Goal: Information Seeking & Learning: Understand process/instructions

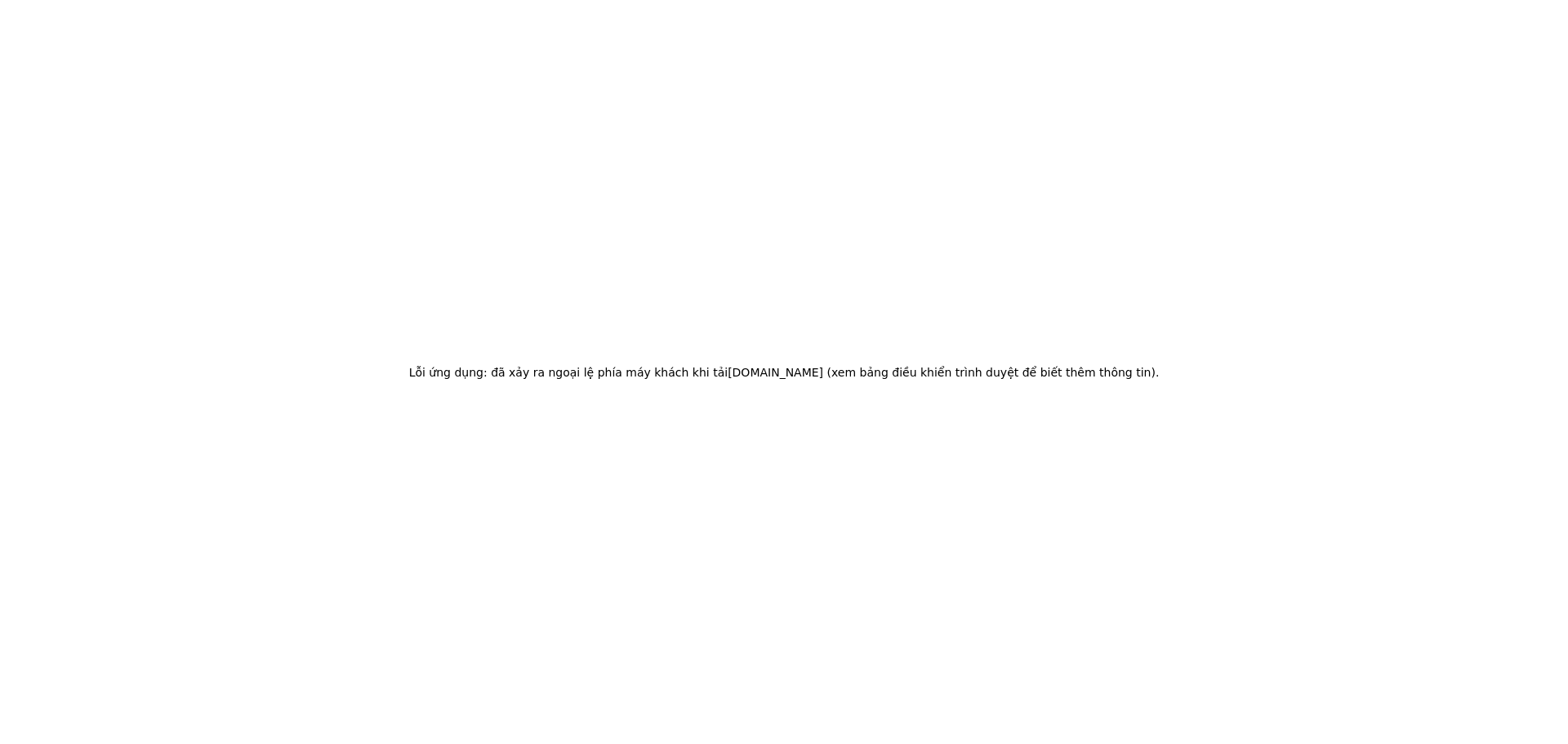
click at [1555, 31] on html "Lỗi ứng dụng: đã xảy ra ngoại lệ phía máy khách khi tải www.inngest.com (xem bả…" at bounding box center [784, 372] width 1568 height 744
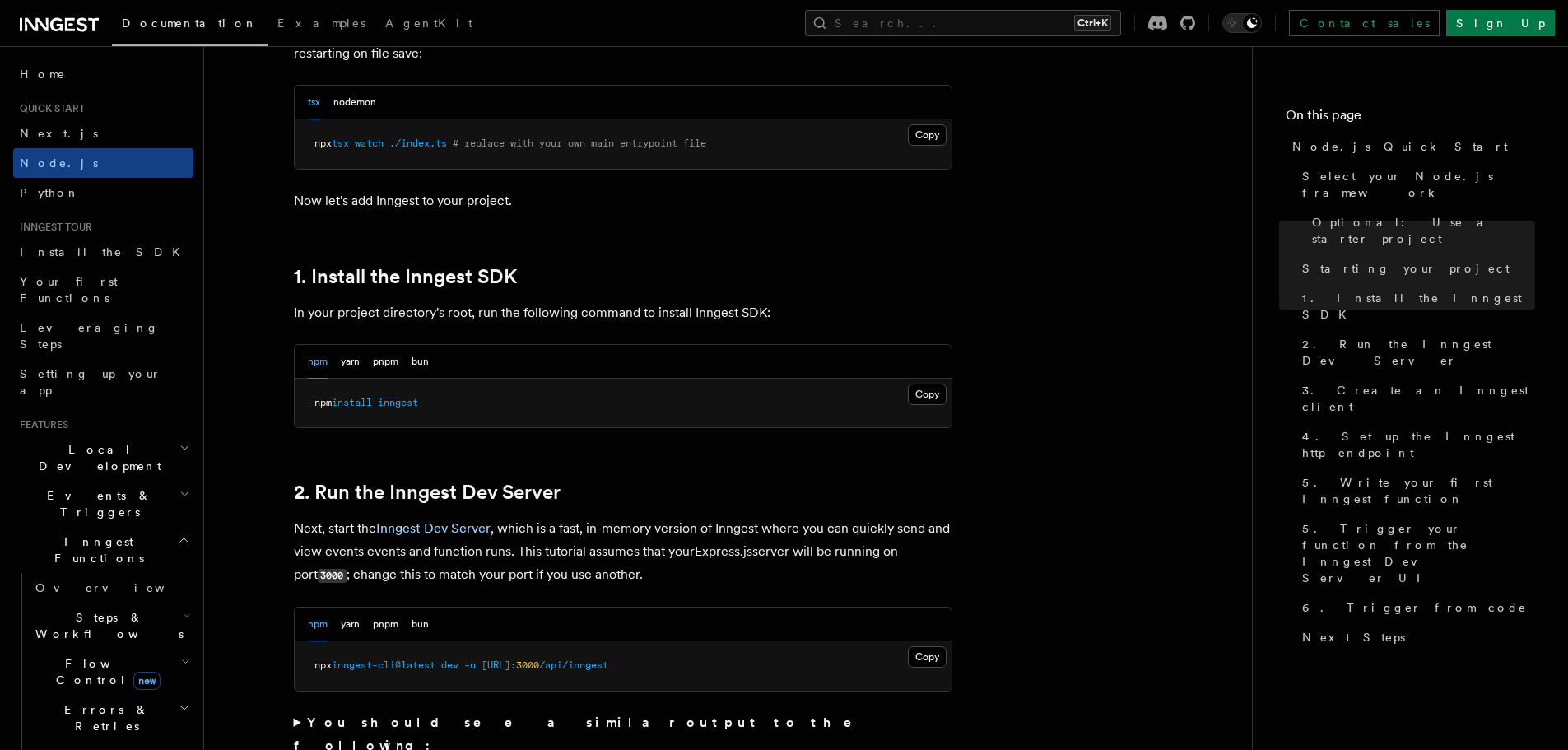
scroll to position [917, 0]
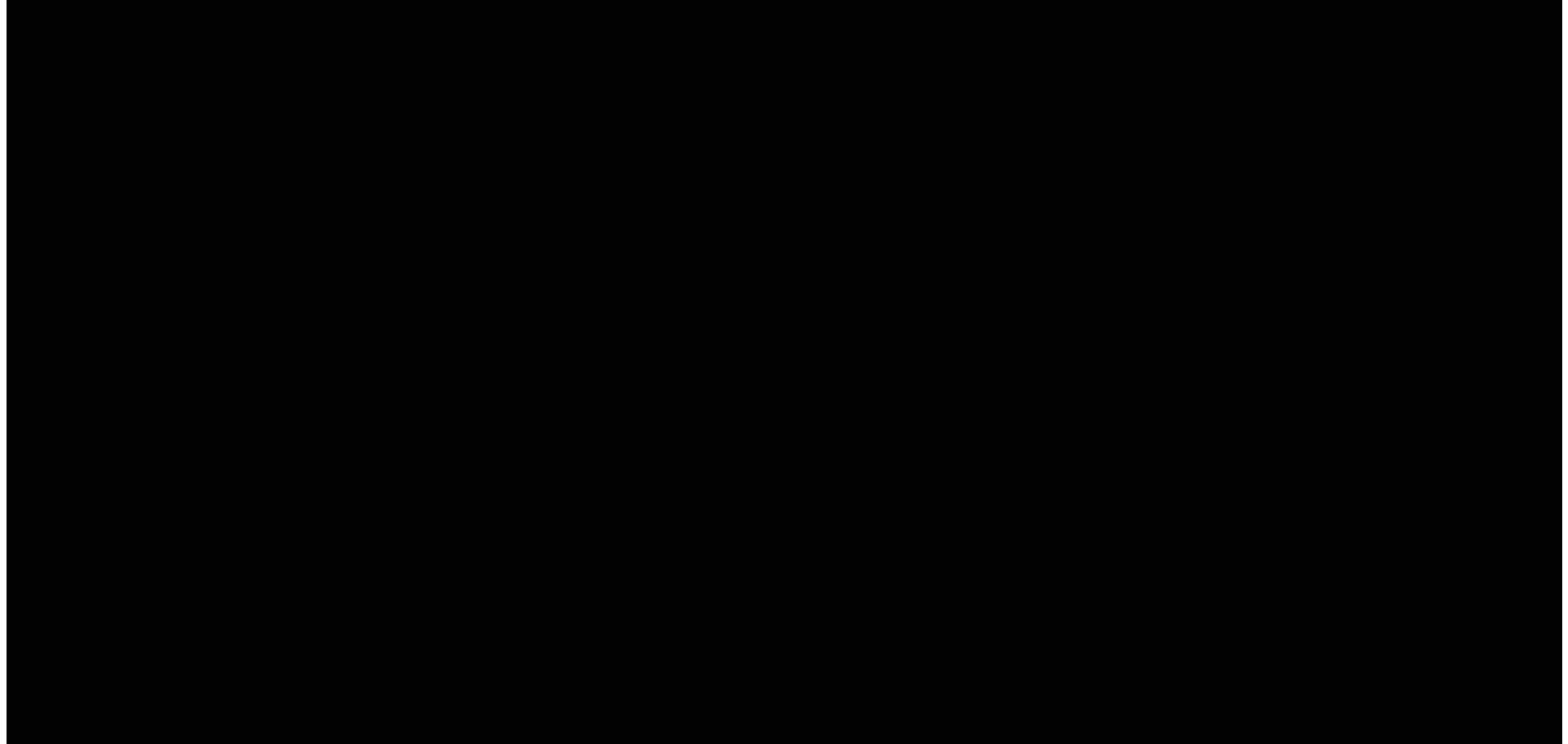
scroll to position [0, 0]
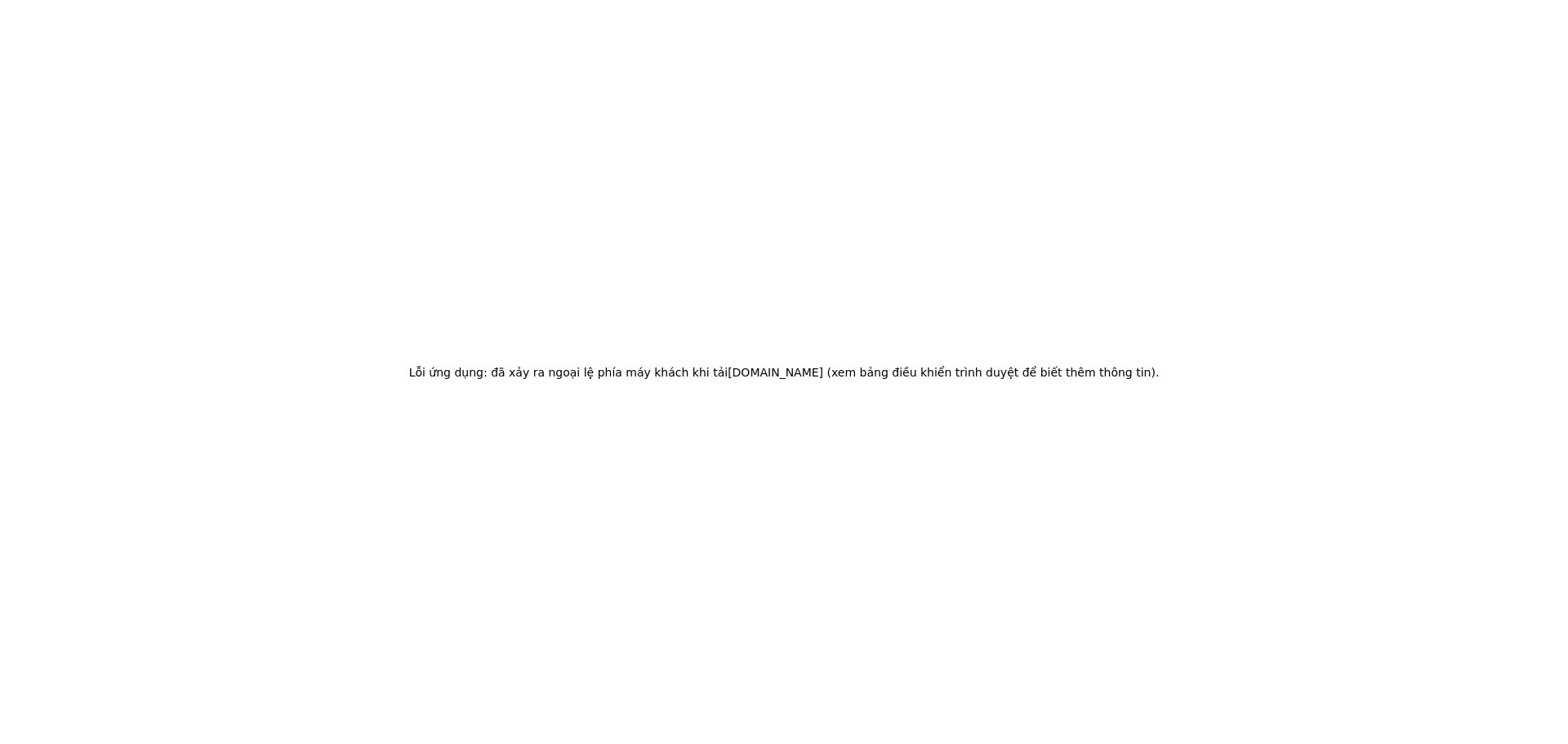
click at [1555, 90] on html "Lỗi ứng dụng: đã xảy ra ngoại lệ phía máy khách khi tải www.inngest.com (xem bả…" at bounding box center [784, 372] width 1568 height 744
drag, startPoint x: 1551, startPoint y: 110, endPoint x: 1352, endPoint y: 185, distance: 212.7
click at [1532, 129] on div "Lỗi ứng dụng: đã xảy ra ngoại lệ phía máy khách khi tải www.inngest.com (xem bả…" at bounding box center [784, 372] width 1568 height 744
drag, startPoint x: 1300, startPoint y: 201, endPoint x: 1254, endPoint y: 212, distance: 47.3
click at [1286, 205] on div "Lỗi ứng dụng: đã xảy ra ngoại lệ phía máy khách khi tải www.inngest.com (xem bả…" at bounding box center [784, 372] width 1568 height 744
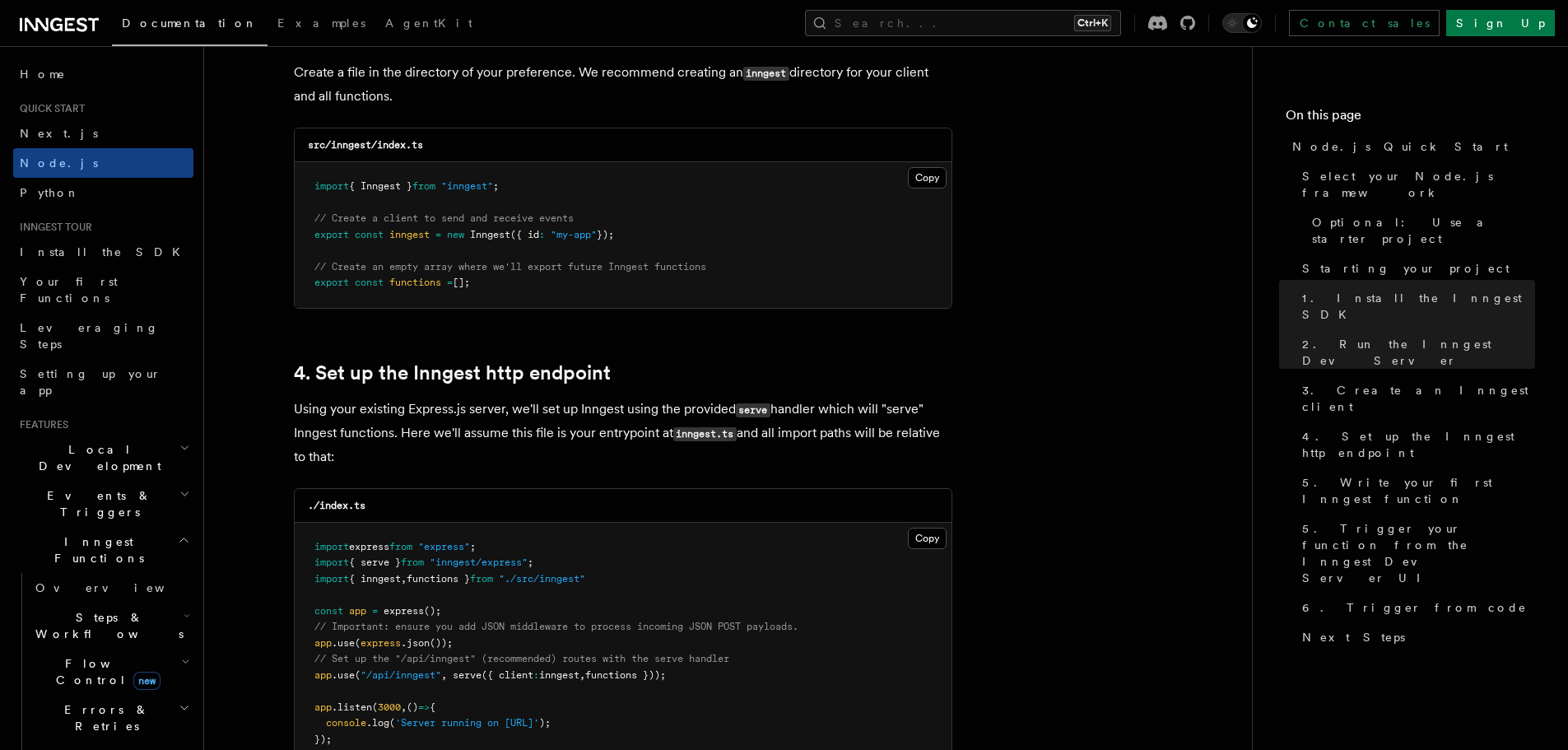
scroll to position [2218, 0]
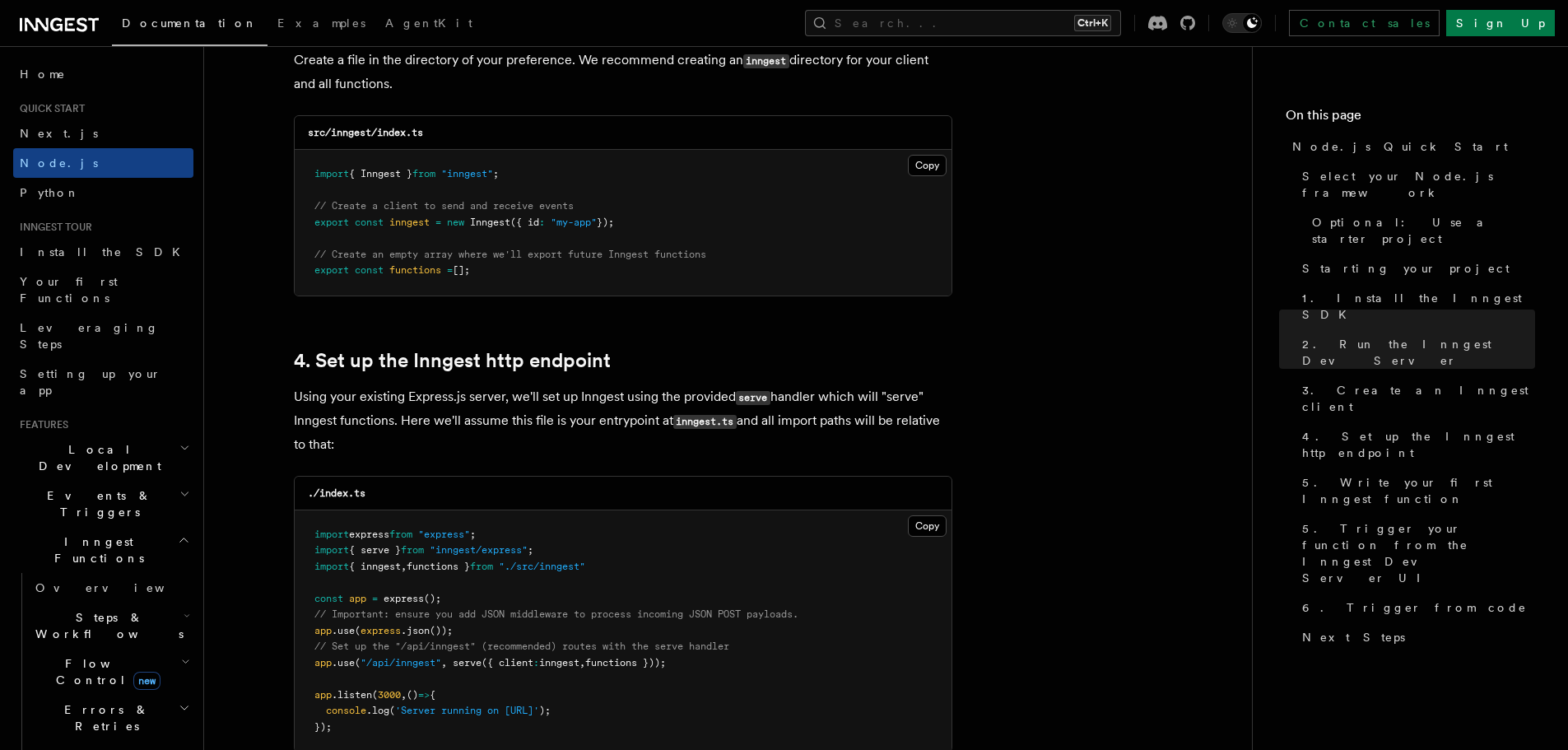
drag, startPoint x: 471, startPoint y: 279, endPoint x: 299, endPoint y: 266, distance: 172.5
click at [299, 266] on pre "import { Inngest } from "inngest" ; // Create a client to send and receive even…" at bounding box center [623, 222] width 656 height 146
drag, startPoint x: 480, startPoint y: 267, endPoint x: 472, endPoint y: 266, distance: 8.1
click at [470, 268] on span "[];" at bounding box center [461, 269] width 18 height 11
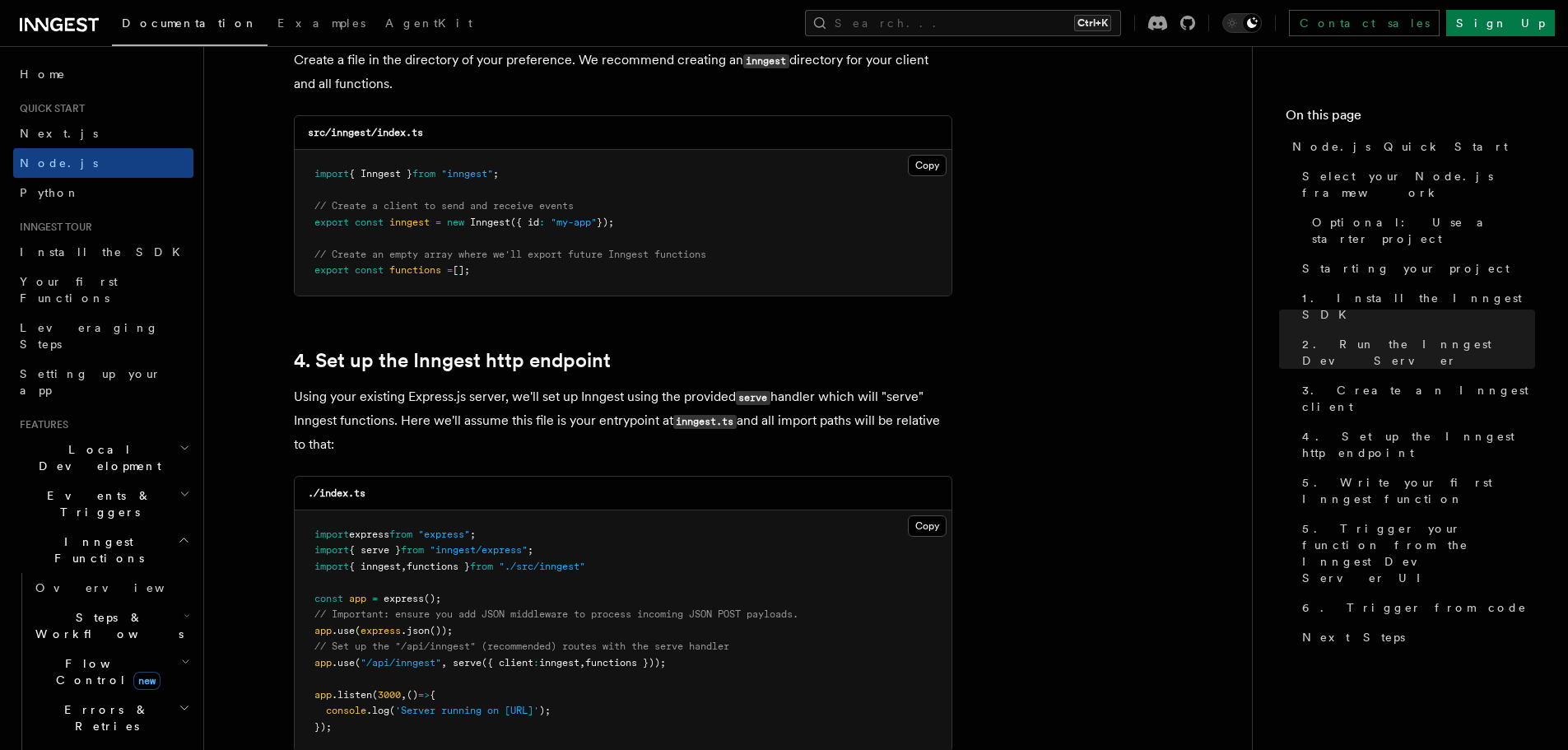
click at [320, 253] on span "// Create an empty array where we'll export future Inngest functions" at bounding box center [510, 254] width 392 height 11
drag, startPoint x: 313, startPoint y: 255, endPoint x: 484, endPoint y: 276, distance: 172.3
click at [484, 276] on pre "import { Inngest } from "inngest" ; // Create a client to send and receive even…" at bounding box center [623, 222] width 656 height 146
copy code "// Create an empty array where we'll export future Inngest functions export con…"
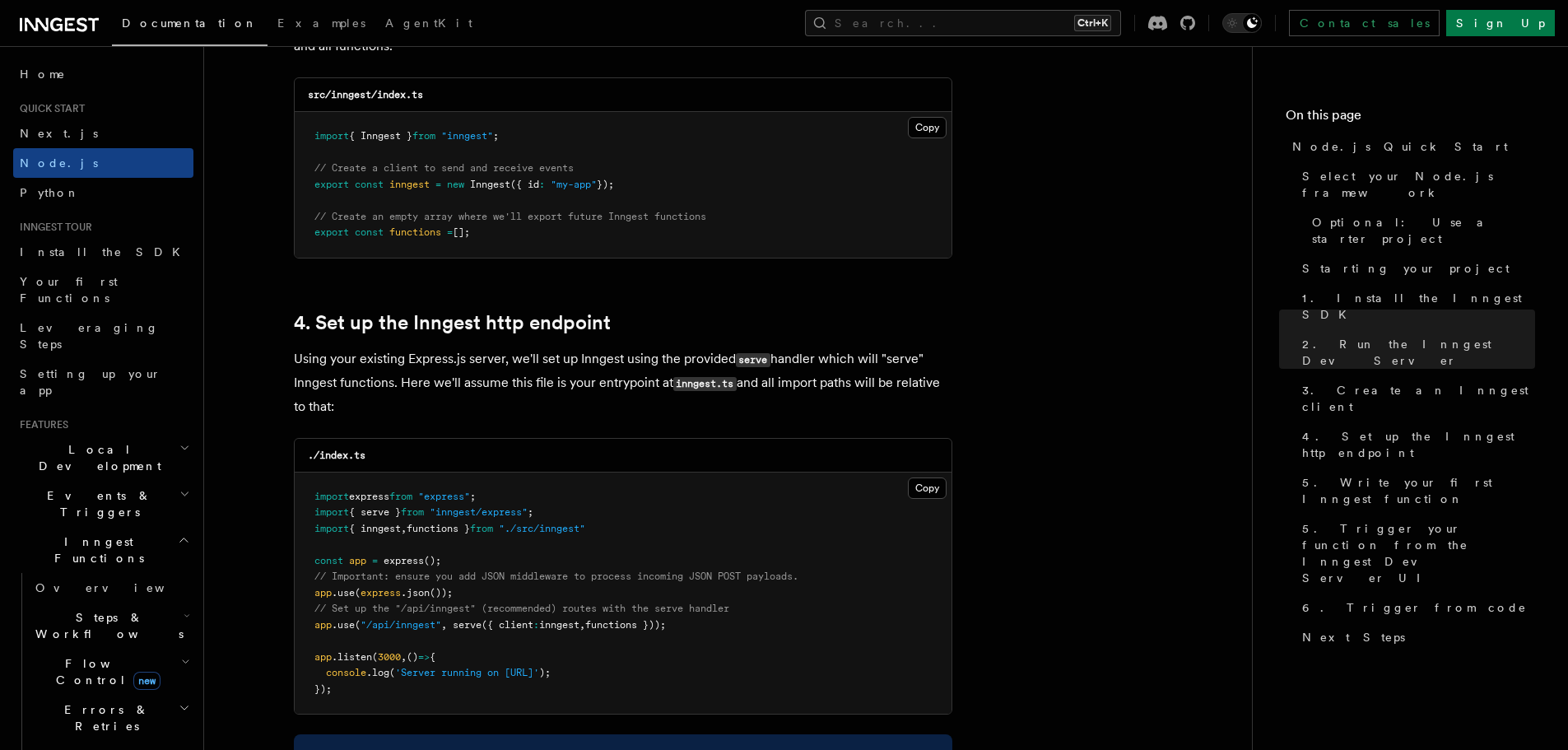
scroll to position [2282, 0]
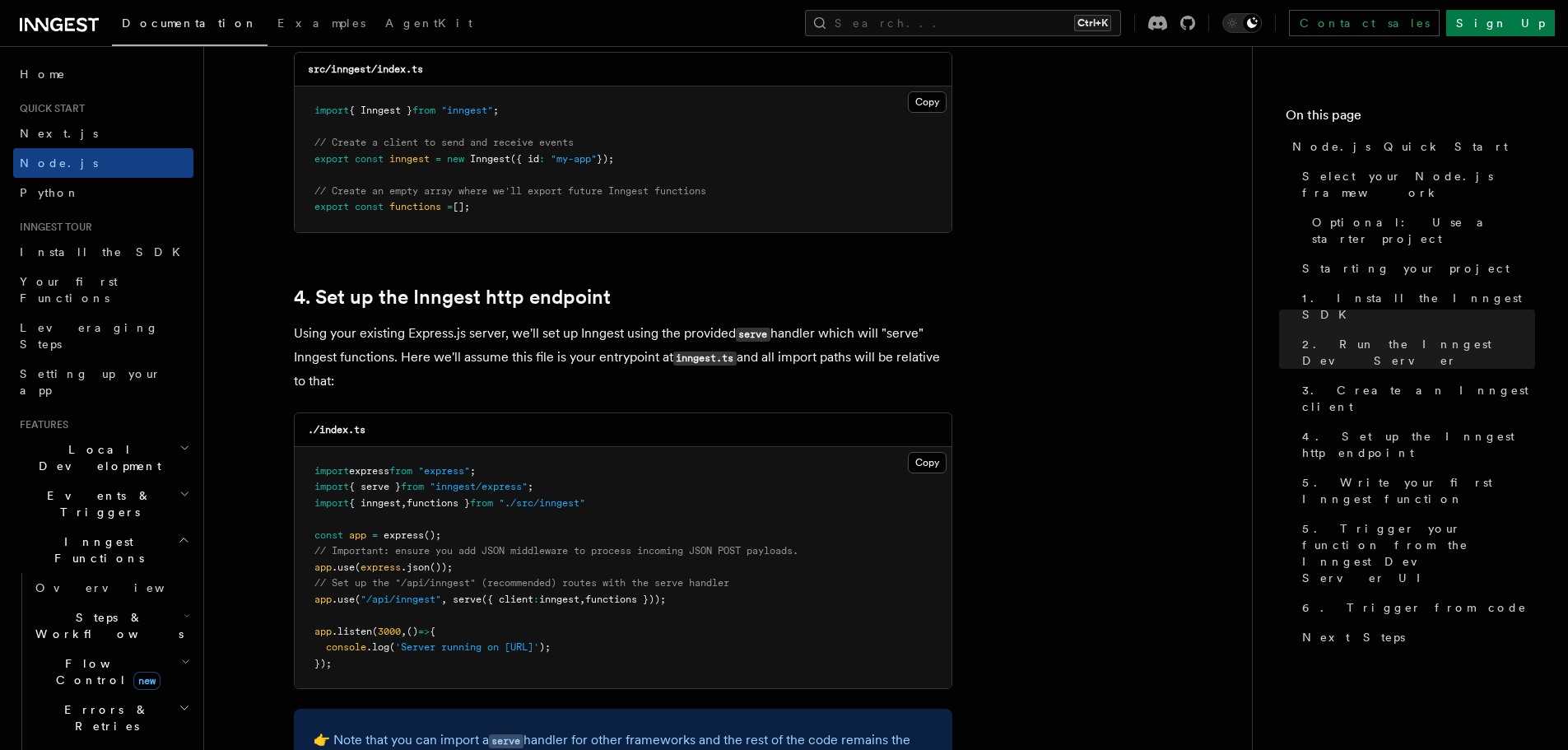
drag, startPoint x: 705, startPoint y: 605, endPoint x: 319, endPoint y: 604, distance: 386.0
click at [312, 605] on pre "import express from "express" ; import { serve } from "inngest/express" ; impor…" at bounding box center [623, 568] width 656 height 242
copy span "app .use ( "/api/inngest" , serve ({ client : inngest , functions }));"
drag, startPoint x: 616, startPoint y: 499, endPoint x: 314, endPoint y: 485, distance: 302.3
click at [314, 485] on pre "import express from "express" ; import { serve } from "inngest/express" ; impor…" at bounding box center [623, 568] width 656 height 242
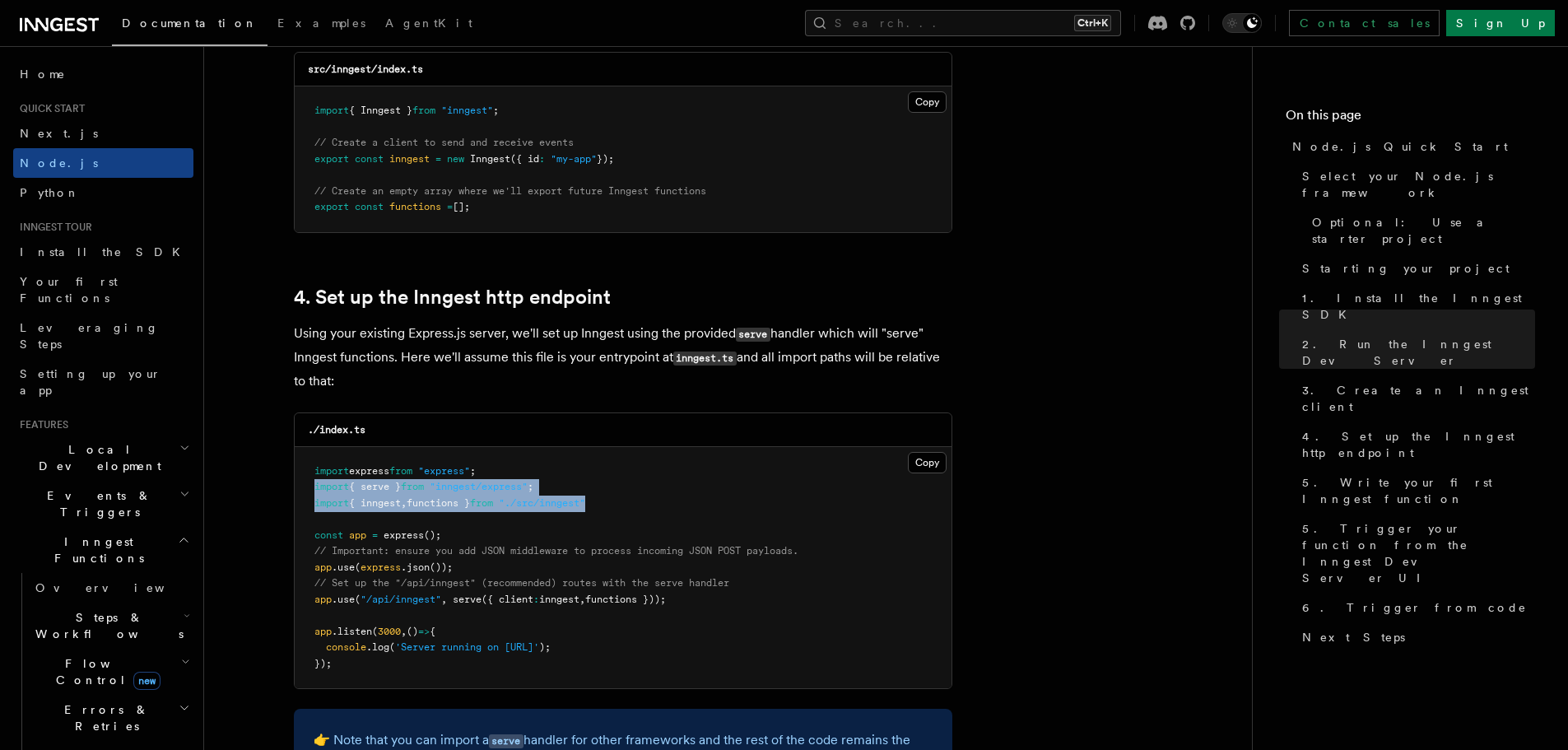
copy code "import { serve } from "inngest/express" ; import { inngest , functions } from "…"
